Goal: Transaction & Acquisition: Purchase product/service

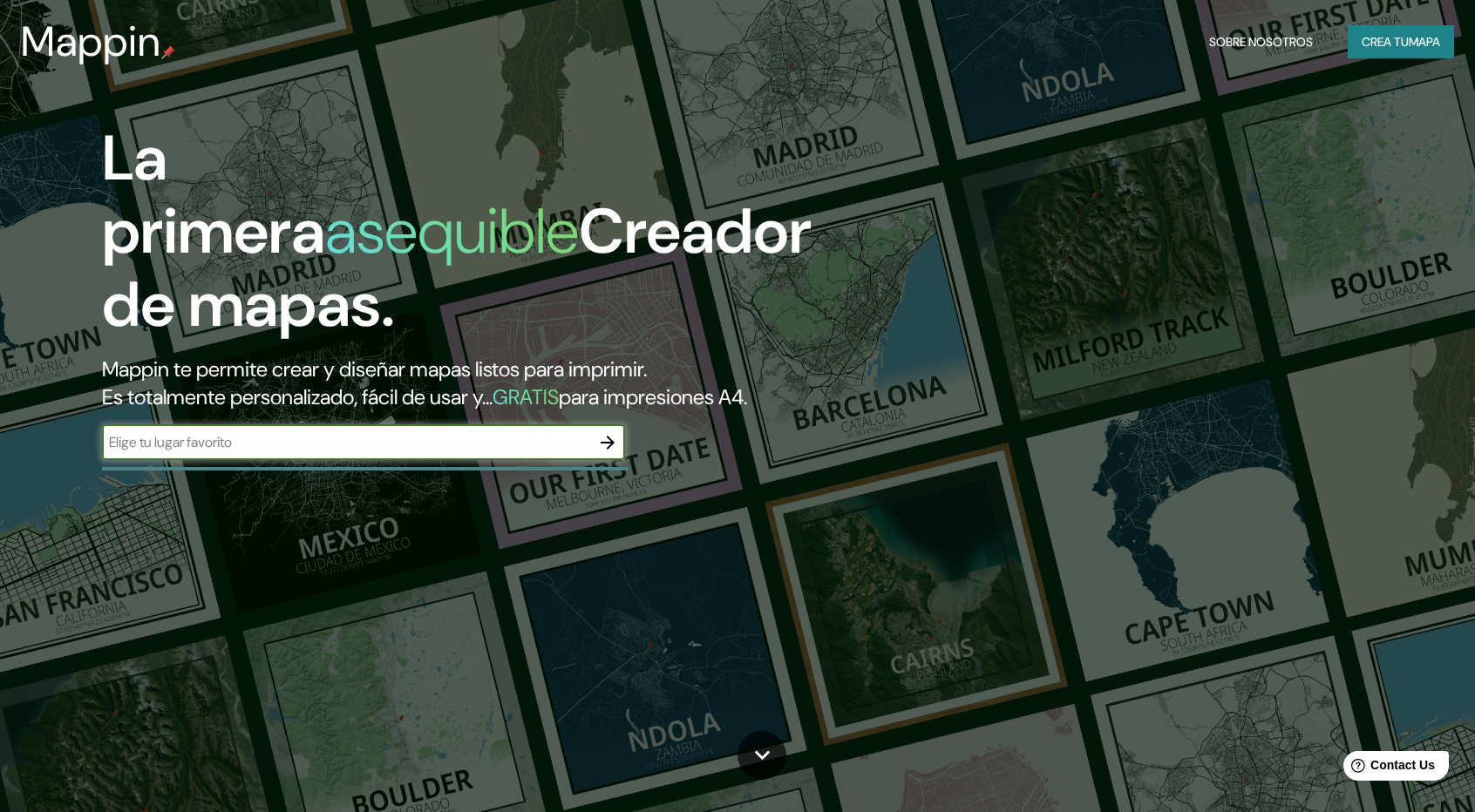
click at [358, 457] on div "​" at bounding box center [363, 443] width 523 height 34
type input "san [PERSON_NAME]"
click at [605, 436] on icon "button" at bounding box center [607, 443] width 21 height 21
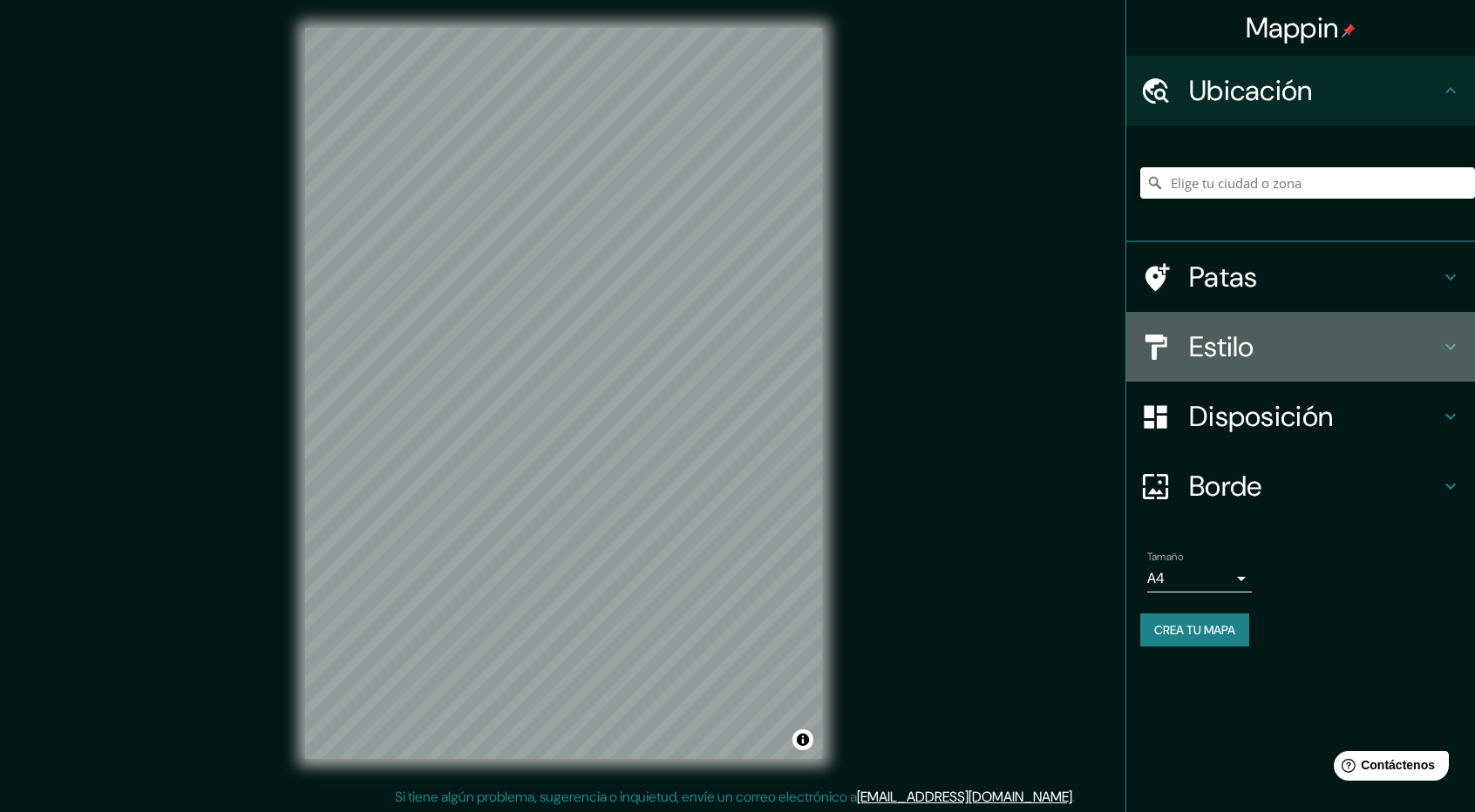
click at [1356, 340] on h4 "Estilo" at bounding box center [1314, 347] width 251 height 34
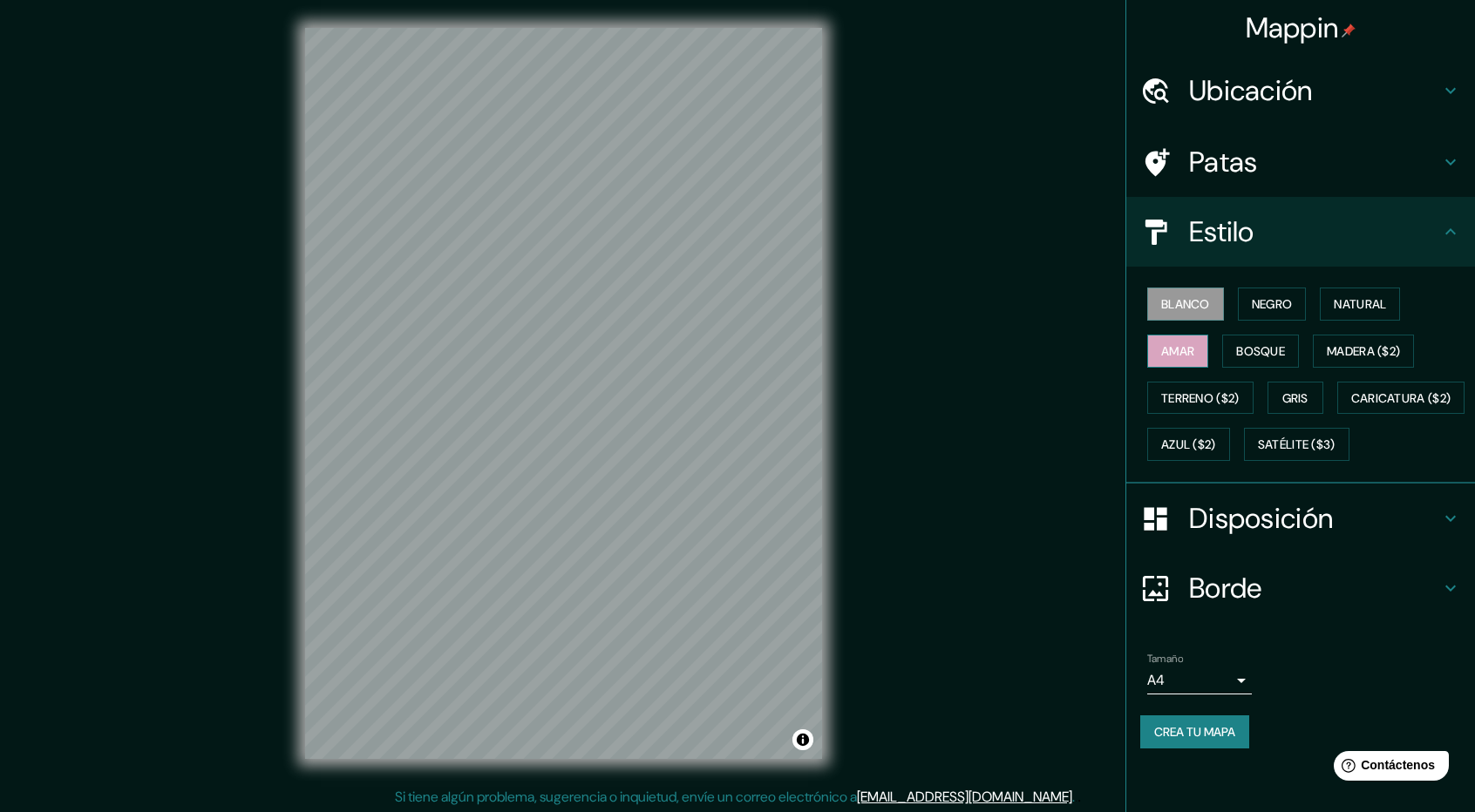
click at [1193, 355] on font "Amar" at bounding box center [1178, 351] width 33 height 15
click at [1251, 310] on button "Negro" at bounding box center [1272, 304] width 69 height 33
click at [1348, 302] on font "Natural" at bounding box center [1359, 304] width 53 height 15
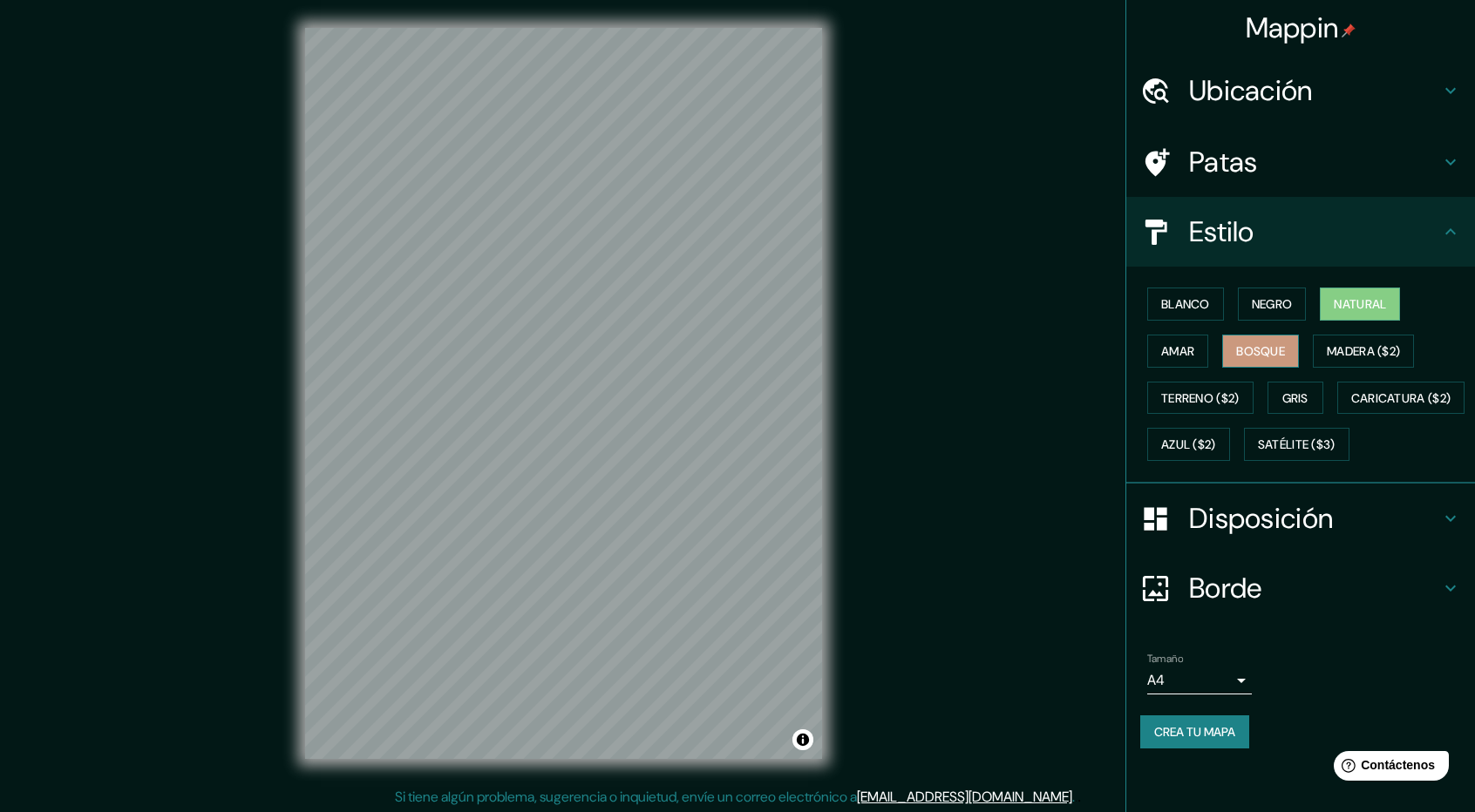
click at [1276, 362] on button "Bosque" at bounding box center [1261, 351] width 77 height 33
click at [1354, 357] on font "Madera ($2)" at bounding box center [1363, 351] width 74 height 15
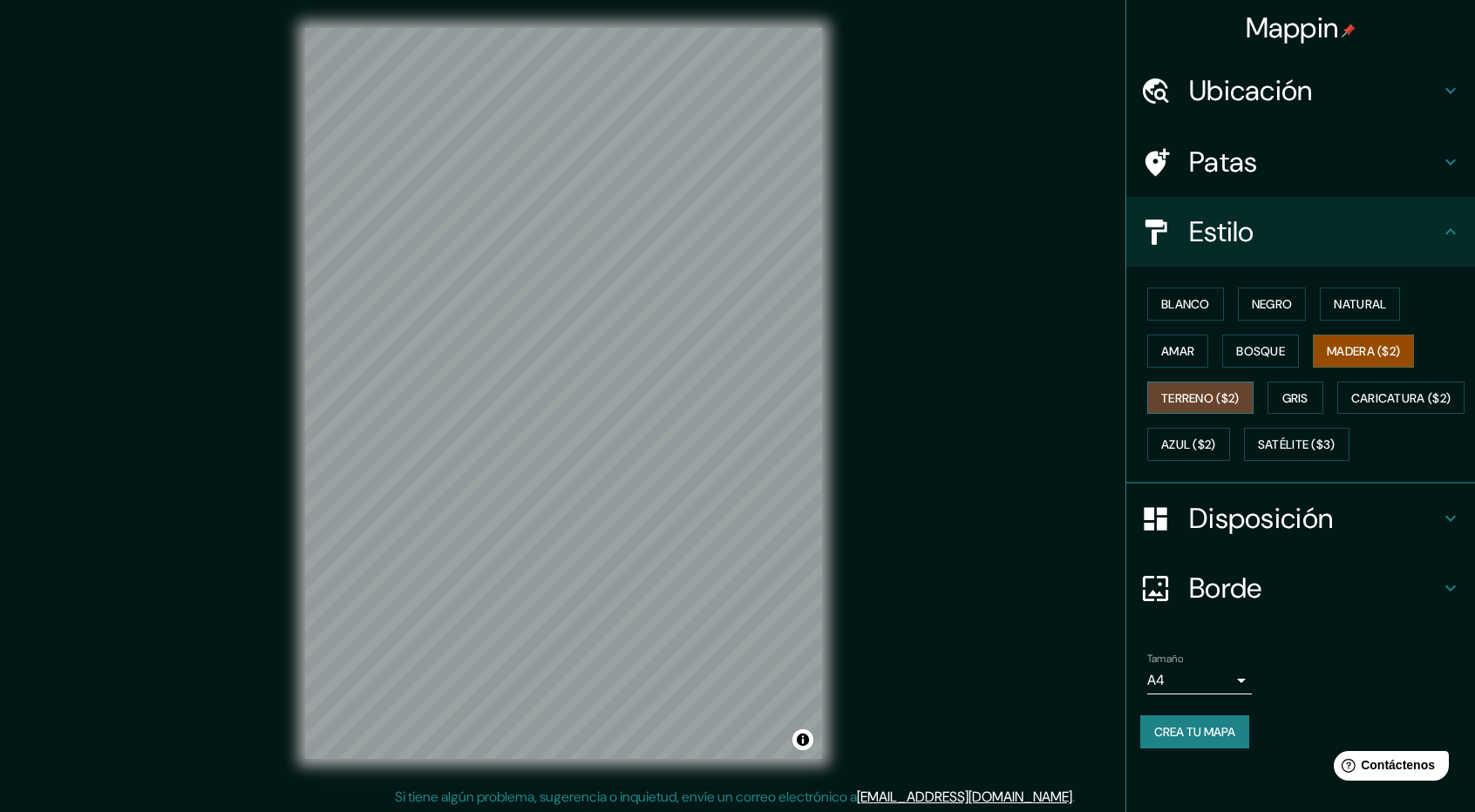
click at [1209, 400] on font "Terreno ($2)" at bounding box center [1200, 398] width 78 height 15
click at [1200, 356] on button "Amar" at bounding box center [1178, 351] width 61 height 33
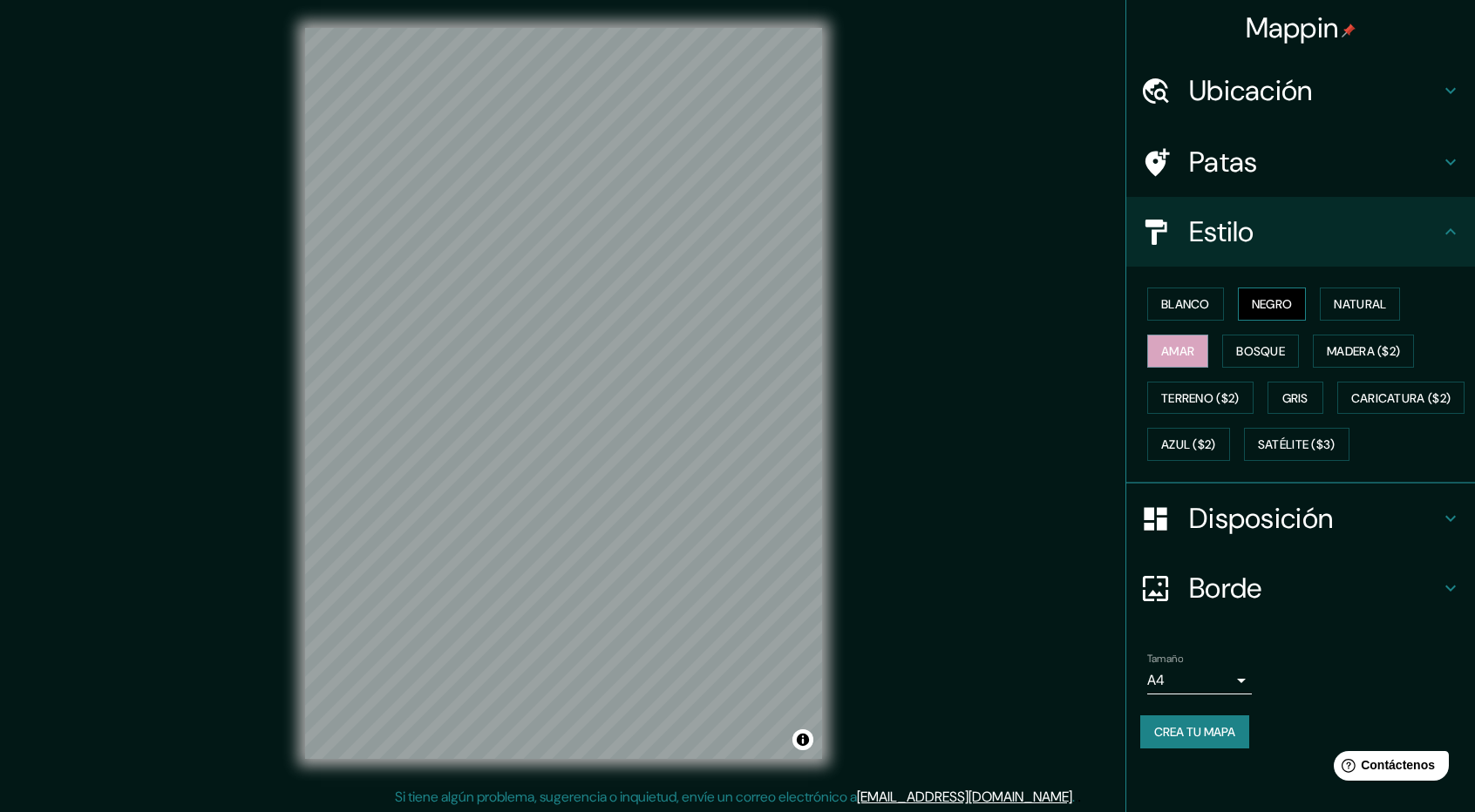
click at [1265, 300] on font "Negro" at bounding box center [1272, 304] width 41 height 15
click at [1182, 306] on font "Blanco" at bounding box center [1185, 304] width 49 height 15
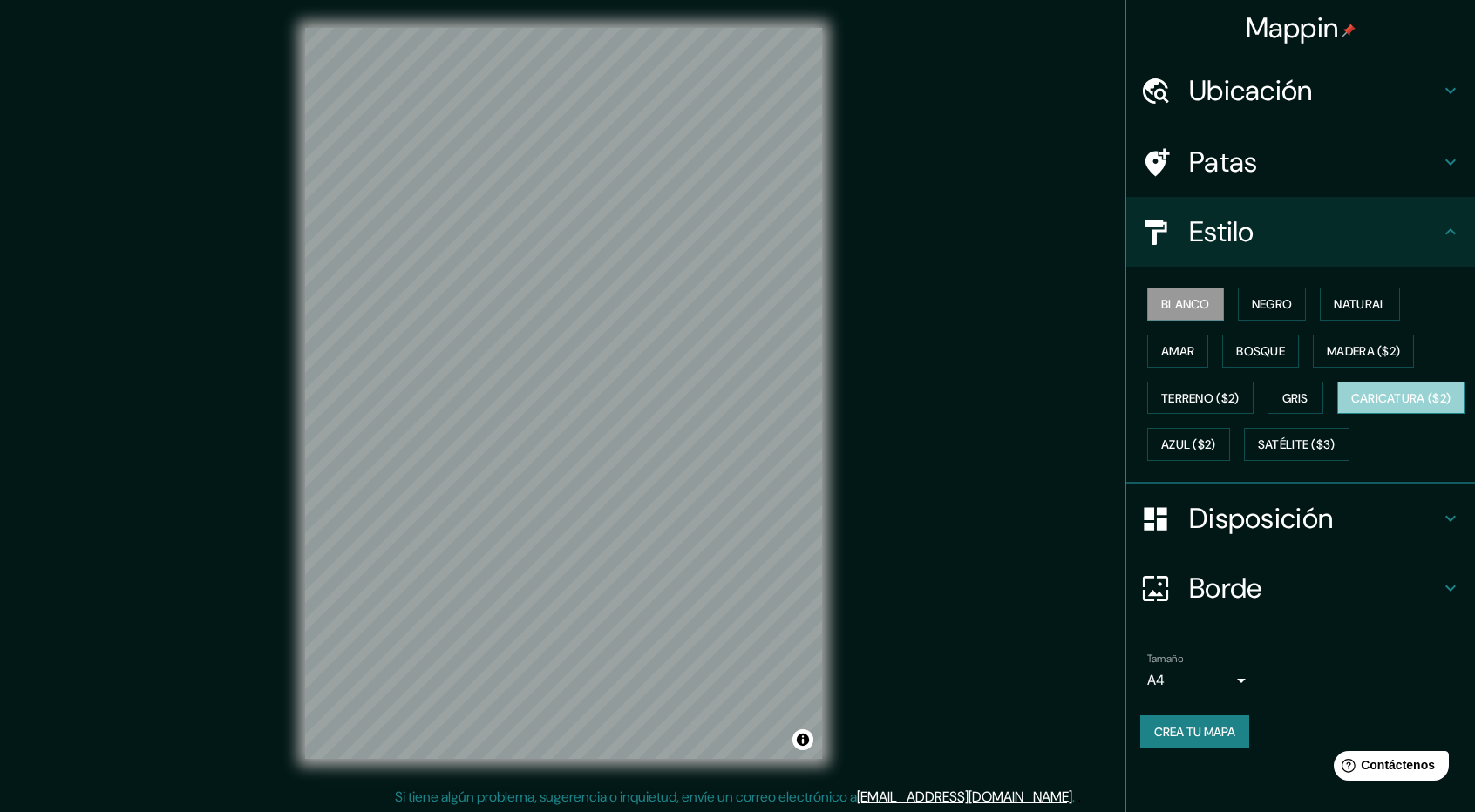
click at [1352, 406] on font "Caricatura ($2)" at bounding box center [1401, 398] width 100 height 15
click at [1216, 451] on font "Azul ($2)" at bounding box center [1188, 445] width 55 height 23
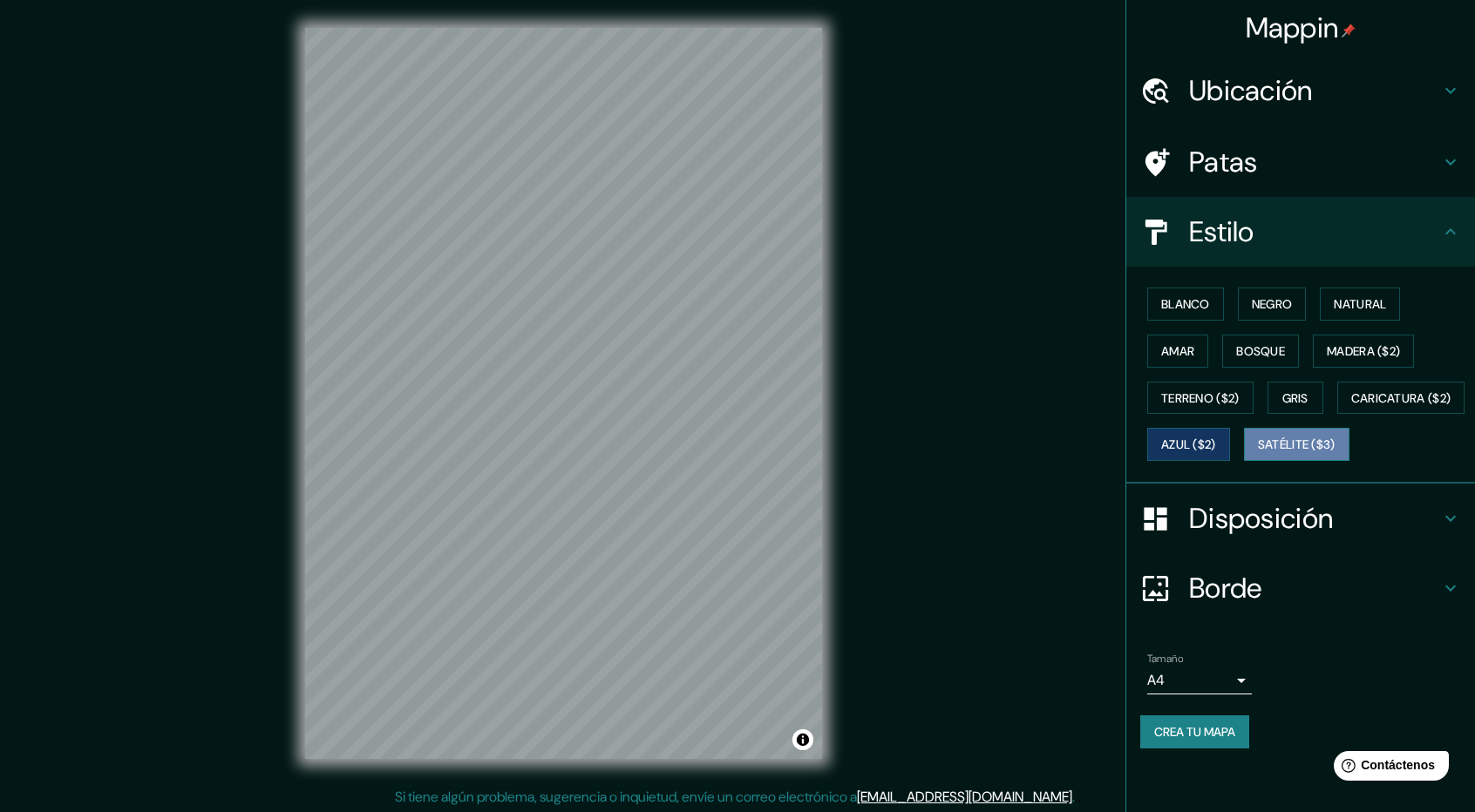
click at [1258, 453] on font "Satélite ($3)" at bounding box center [1296, 446] width 77 height 15
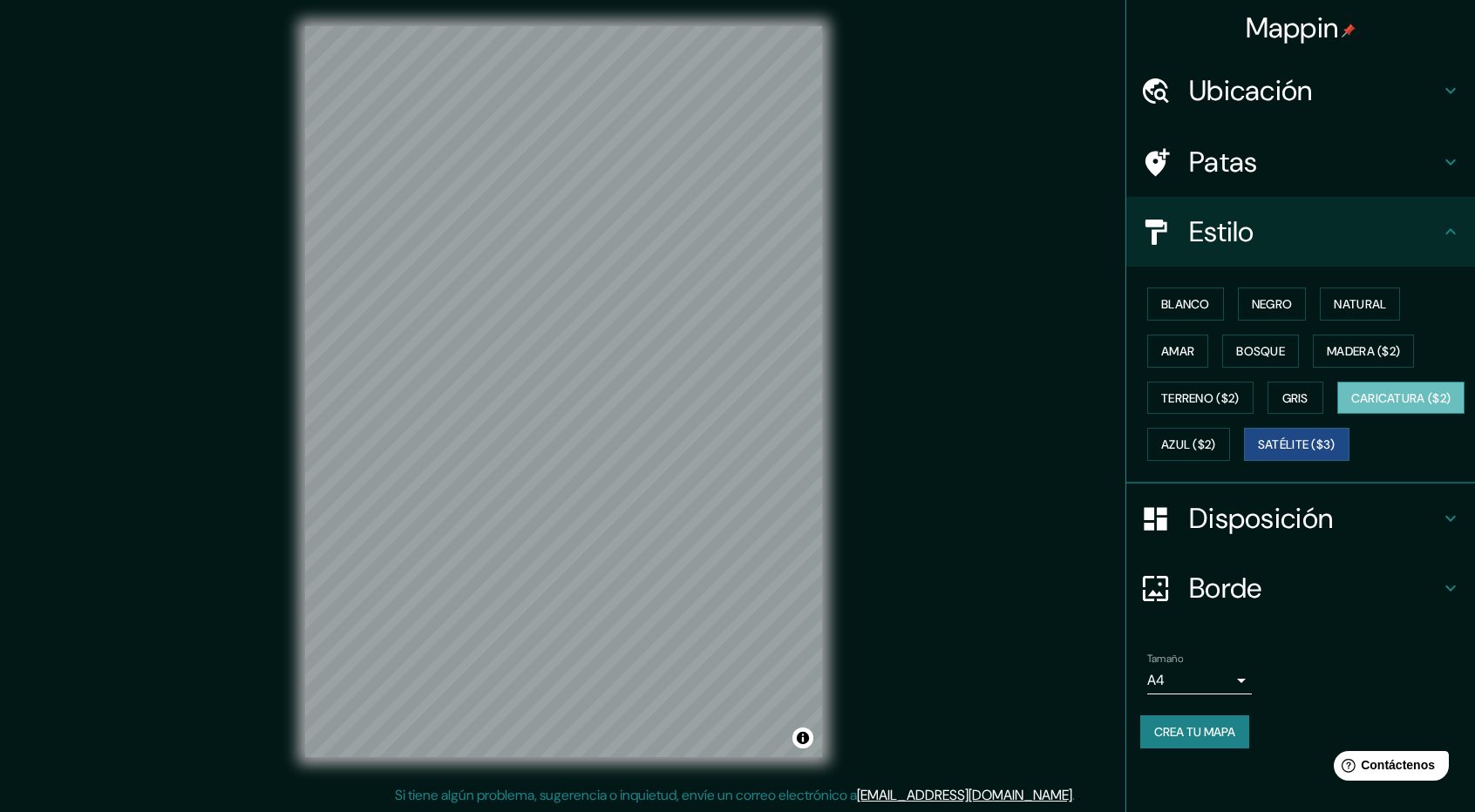
scroll to position [2, 0]
